Goal: Complete application form

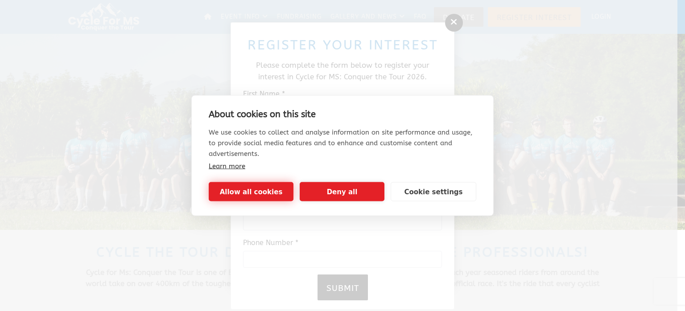
click at [258, 192] on button "Allow all cookies" at bounding box center [251, 191] width 85 height 19
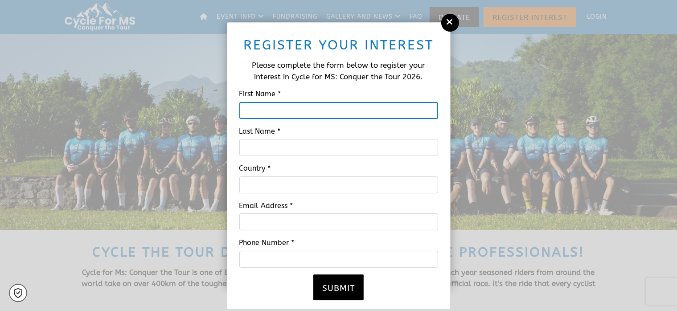
click at [272, 113] on input "First Name *" at bounding box center [338, 110] width 199 height 17
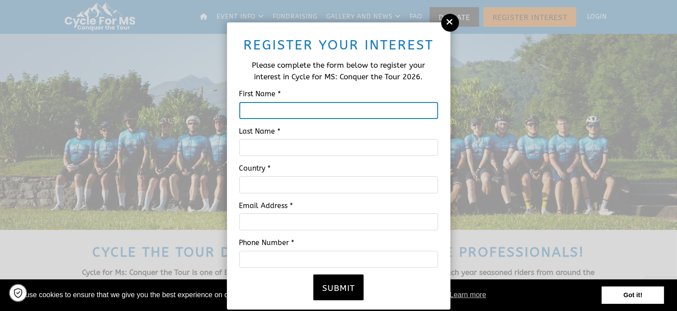
type input "[PERSON_NAME]"
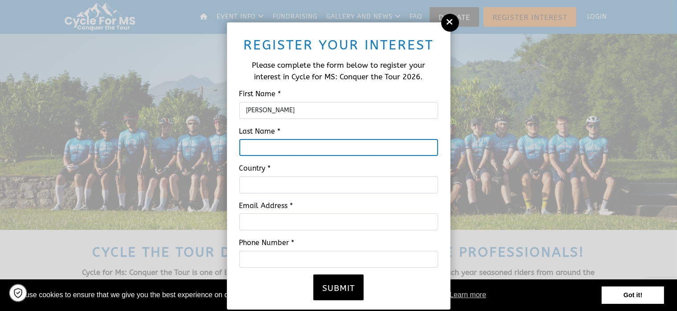
type input "[PERSON_NAME]"
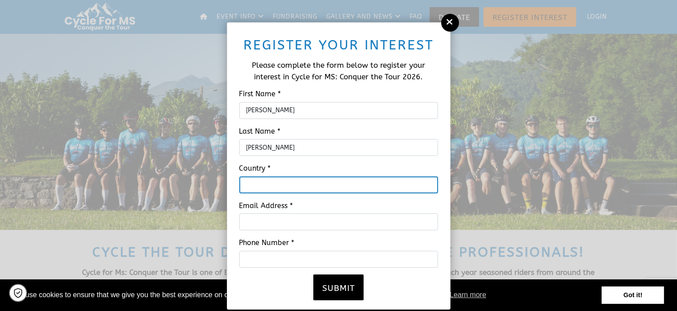
type input "[GEOGRAPHIC_DATA]"
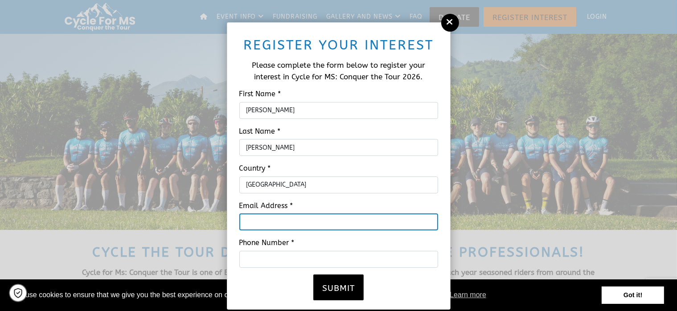
type input "[EMAIL_ADDRESS][DOMAIN_NAME]"
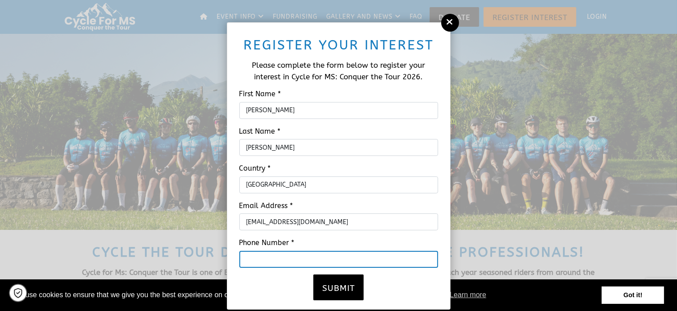
type input "2062932032"
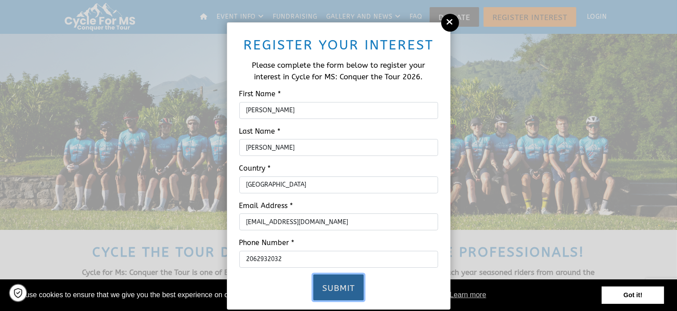
click at [343, 293] on button "Submit" at bounding box center [338, 288] width 50 height 26
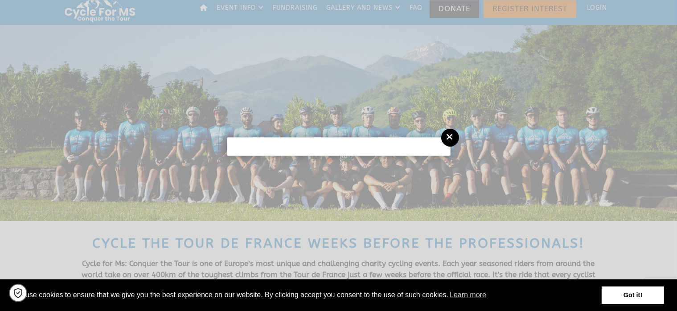
scroll to position [10, 0]
